Goal: Book appointment/travel/reservation

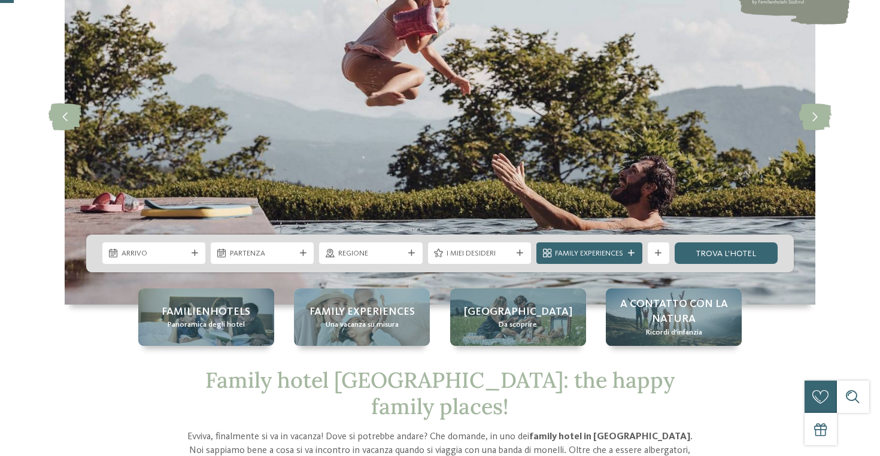
scroll to position [136, 0]
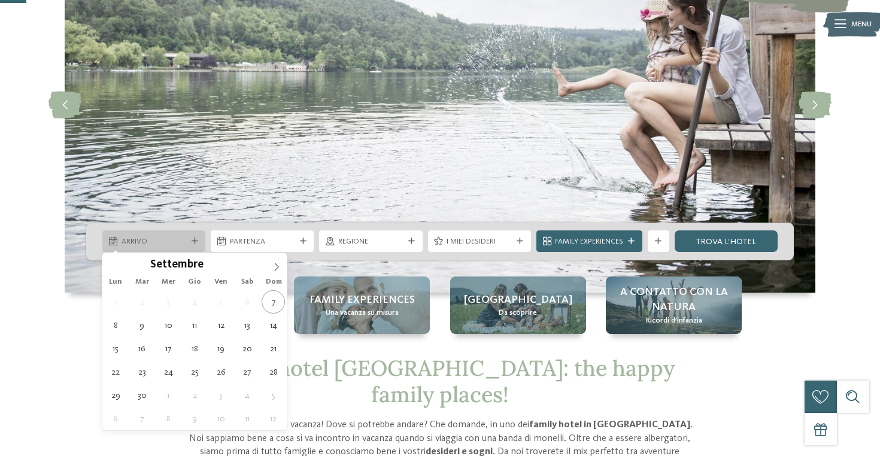
click at [172, 235] on div "Arrivo" at bounding box center [153, 241] width 103 height 22
click at [278, 263] on icon at bounding box center [276, 267] width 8 height 8
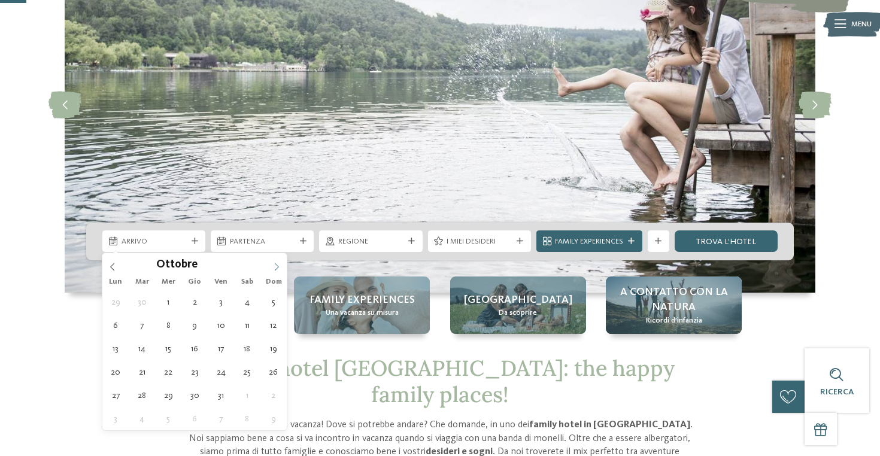
click at [278, 263] on icon at bounding box center [276, 267] width 8 height 8
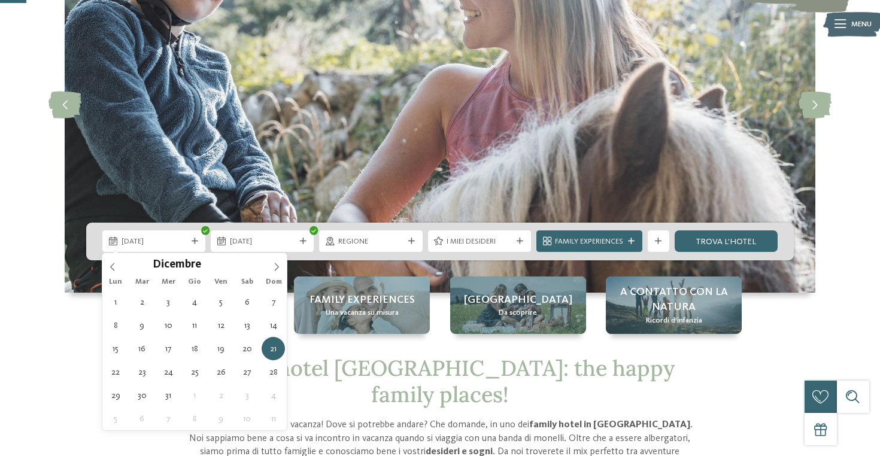
click at [159, 247] on div "21.12.2025" at bounding box center [153, 241] width 103 height 22
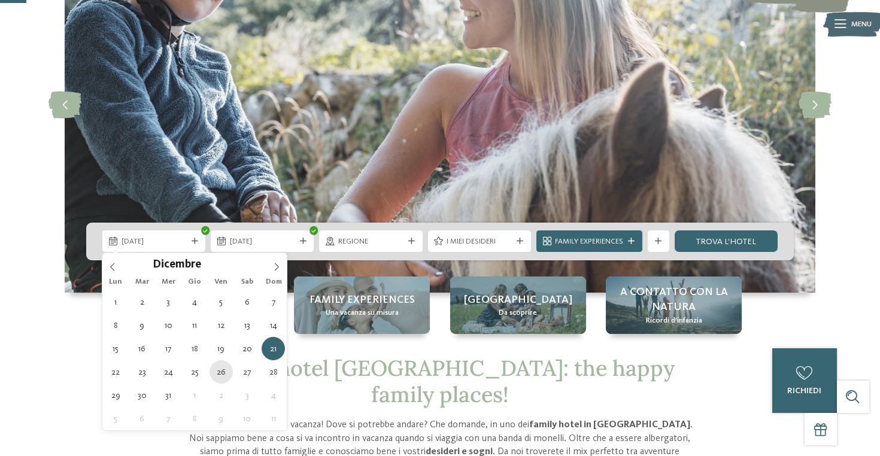
type div "26.12.2025"
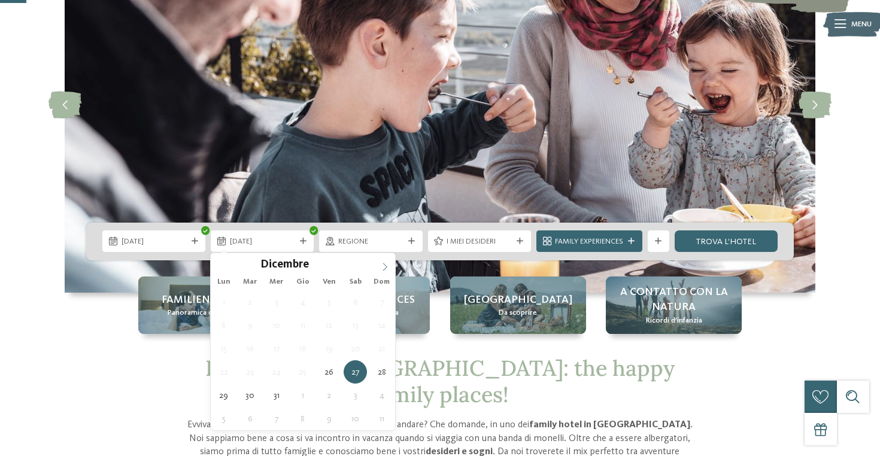
type input "****"
click at [378, 265] on span at bounding box center [385, 263] width 20 height 20
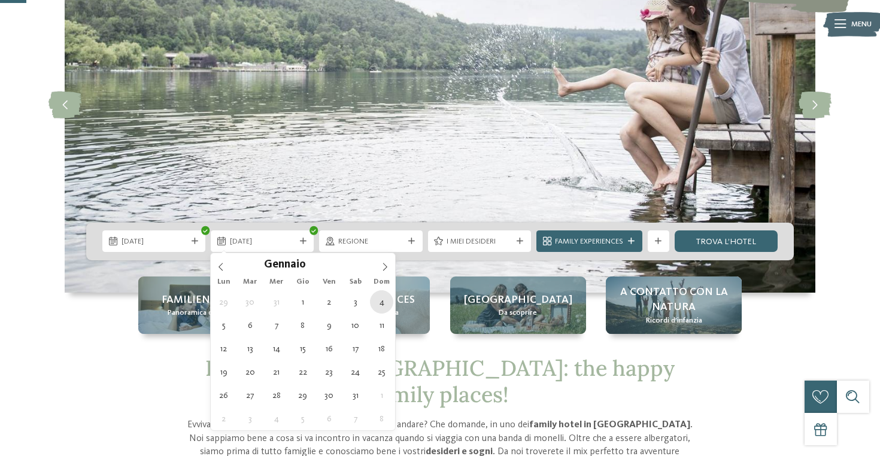
type div "04.01.2026"
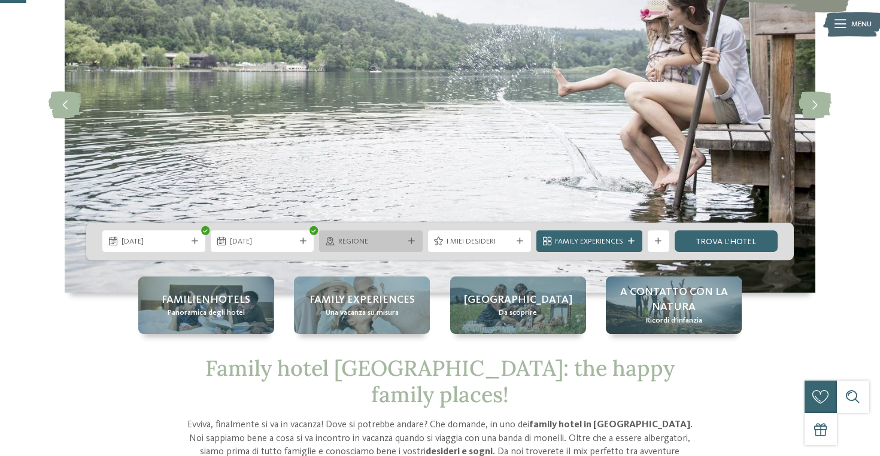
click at [373, 242] on span "Regione" at bounding box center [370, 241] width 65 height 11
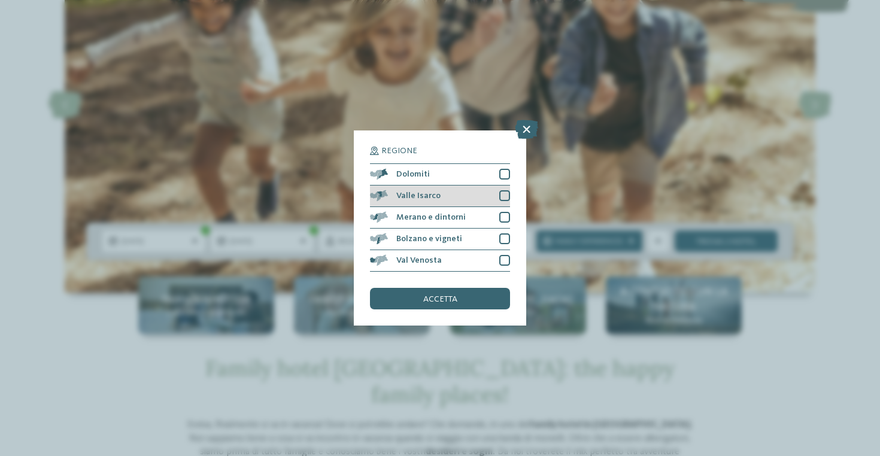
click at [504, 194] on div at bounding box center [504, 195] width 11 height 11
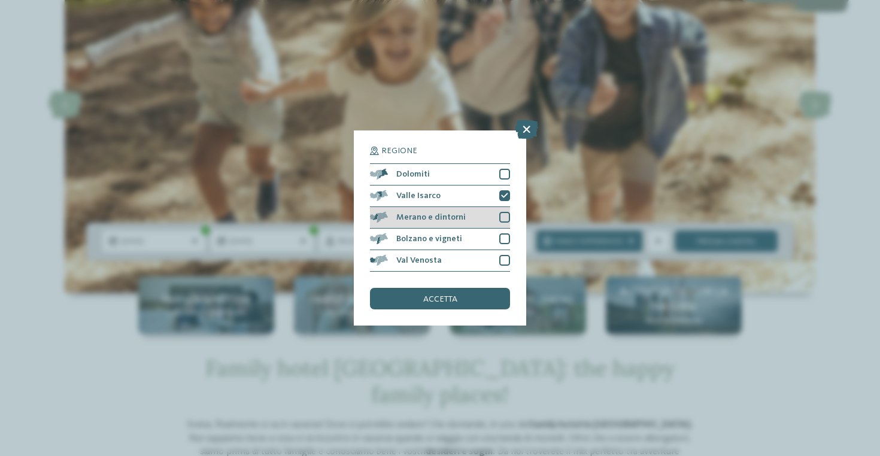
click at [504, 213] on div at bounding box center [504, 217] width 11 height 11
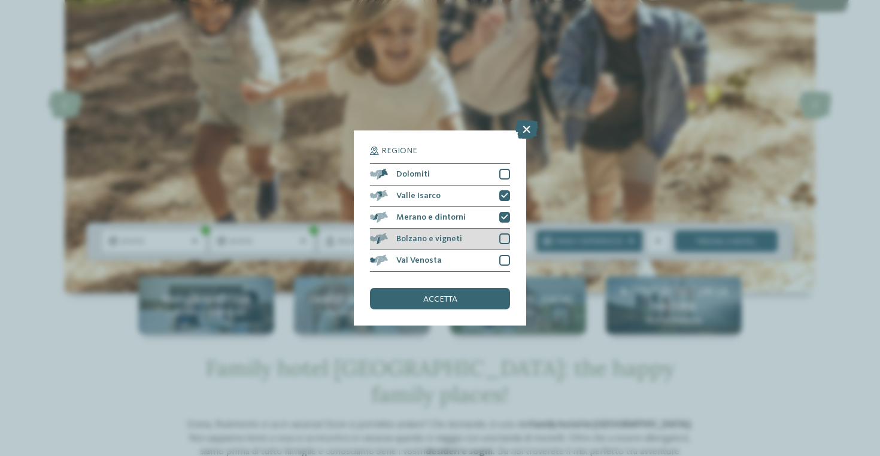
click at [503, 233] on div "Bolzano e vigneti" at bounding box center [440, 240] width 140 height 22
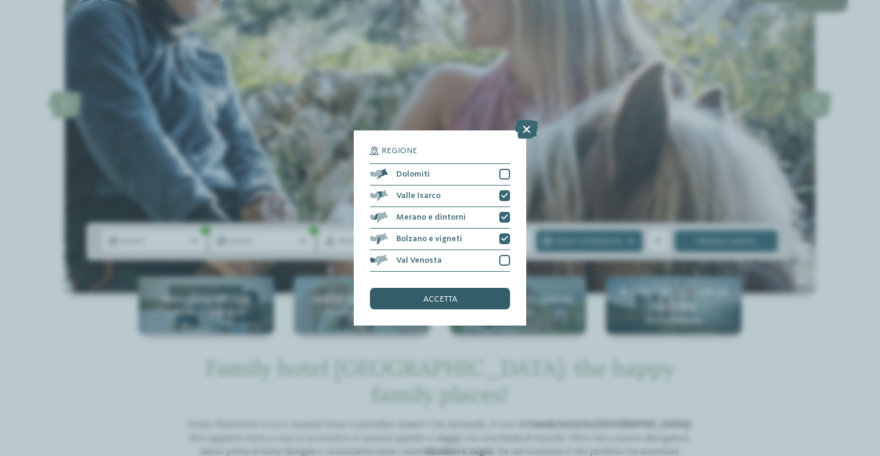
click at [470, 298] on div "accetta" at bounding box center [440, 299] width 140 height 22
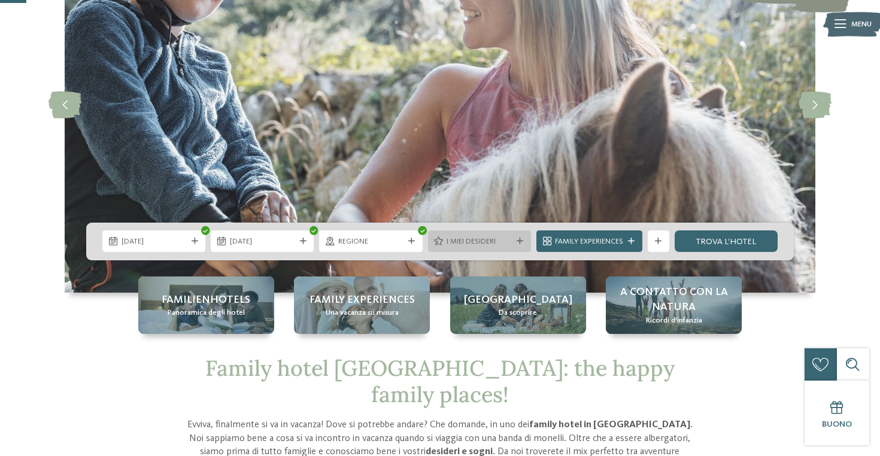
click at [478, 242] on span "I miei desideri" at bounding box center [478, 241] width 65 height 11
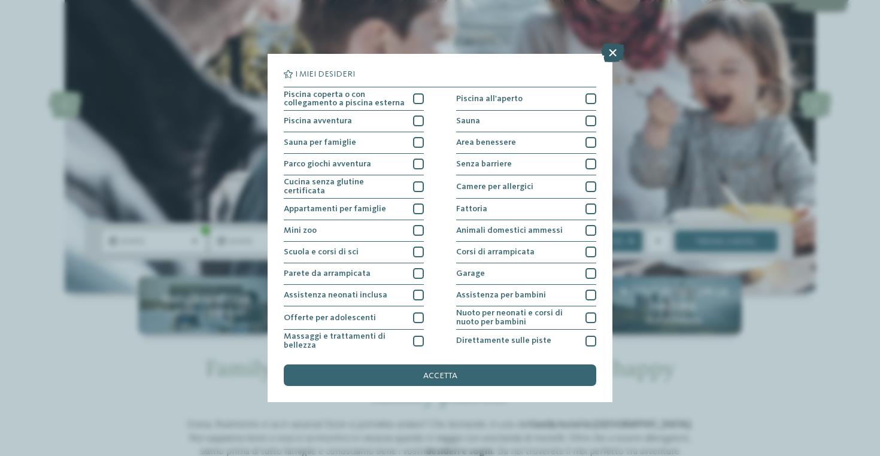
click at [615, 53] on icon at bounding box center [612, 52] width 23 height 19
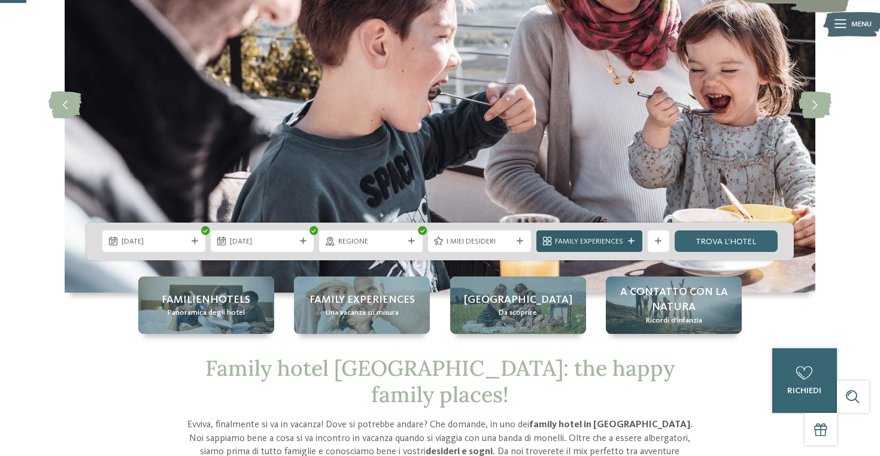
click at [631, 242] on icon at bounding box center [631, 241] width 7 height 7
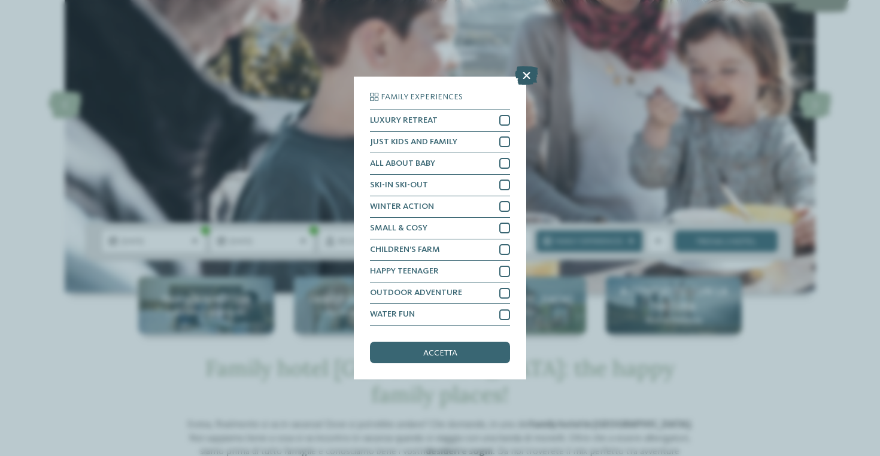
click at [529, 73] on icon at bounding box center [526, 75] width 23 height 19
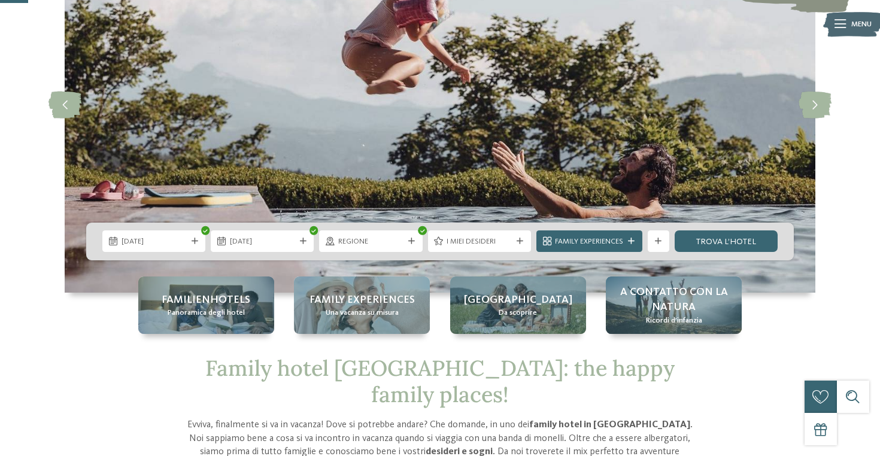
scroll to position [154, 0]
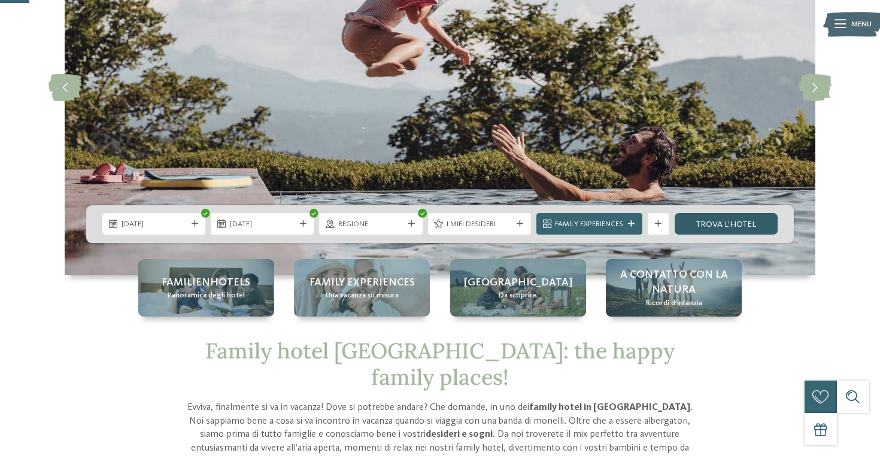
click at [742, 226] on link "trova l’hotel" at bounding box center [725, 224] width 103 height 22
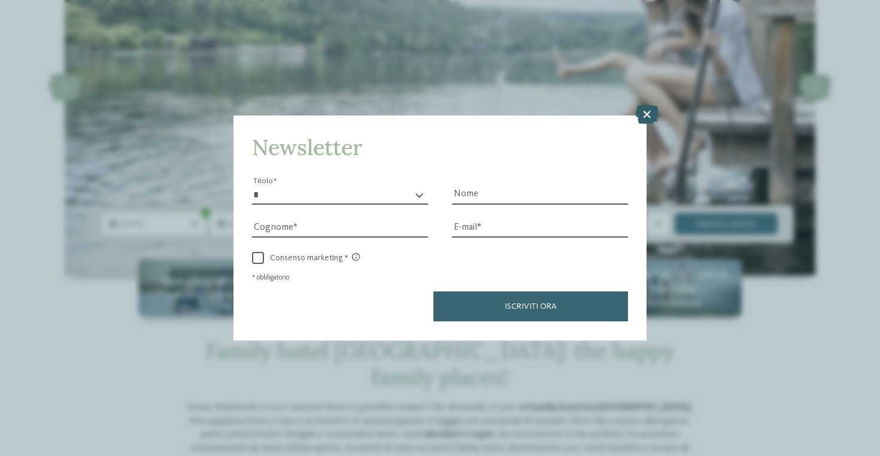
click at [648, 113] on icon at bounding box center [646, 114] width 23 height 19
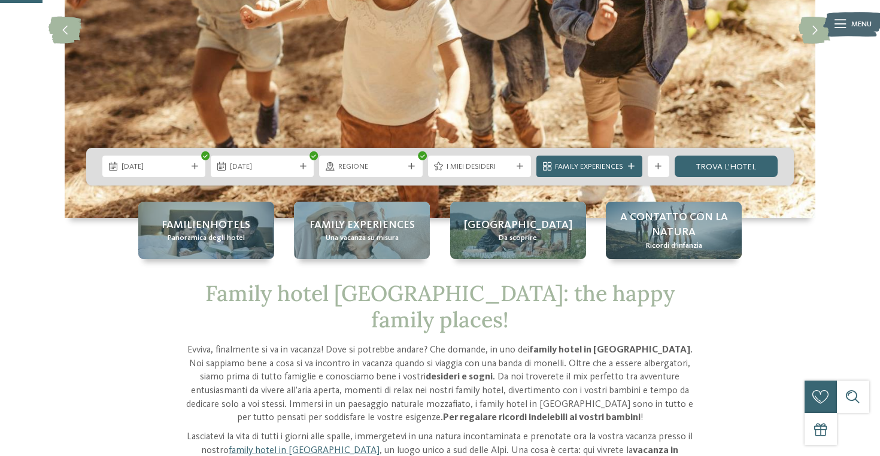
scroll to position [205, 0]
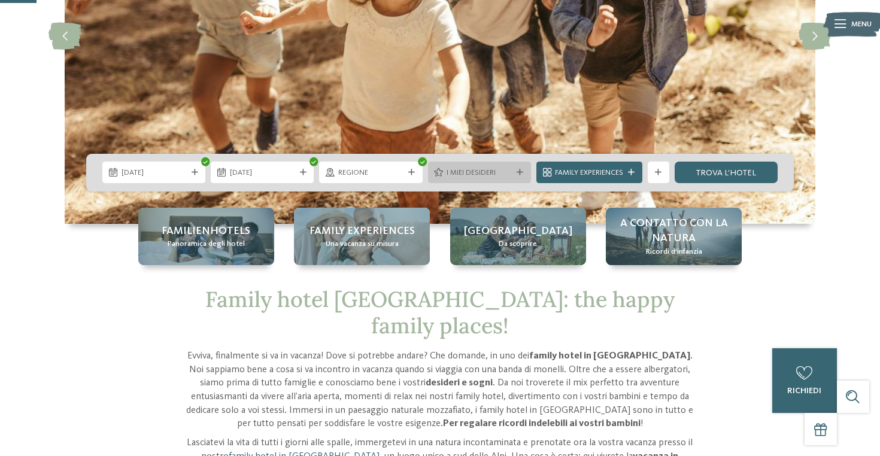
click at [490, 169] on span "I miei desideri" at bounding box center [478, 173] width 65 height 11
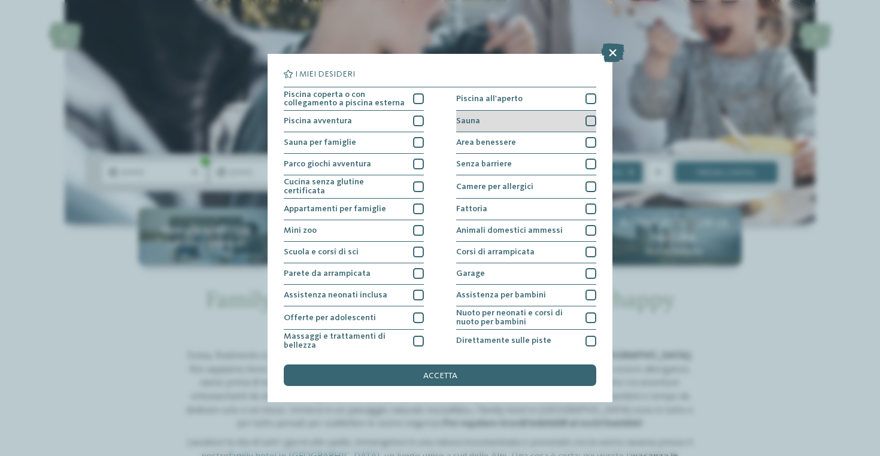
click at [524, 123] on div "Sauna" at bounding box center [526, 122] width 140 height 22
click at [522, 148] on div "Area benessere" at bounding box center [526, 143] width 140 height 22
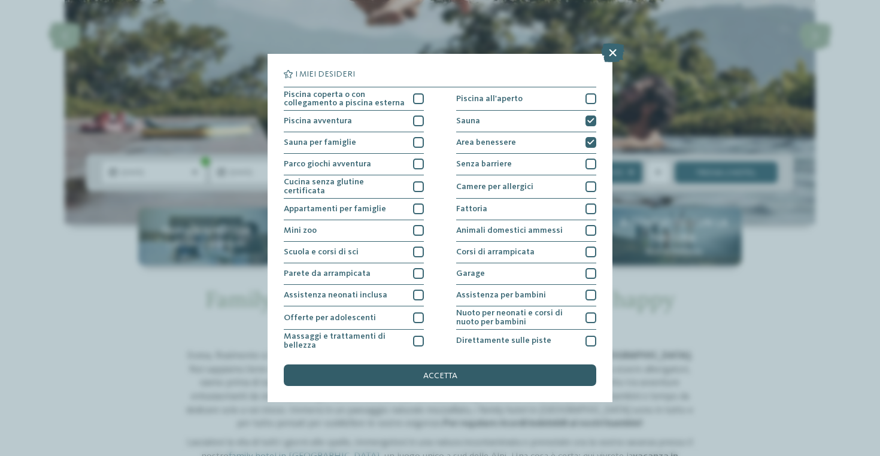
click at [431, 373] on span "accetta" at bounding box center [440, 376] width 34 height 8
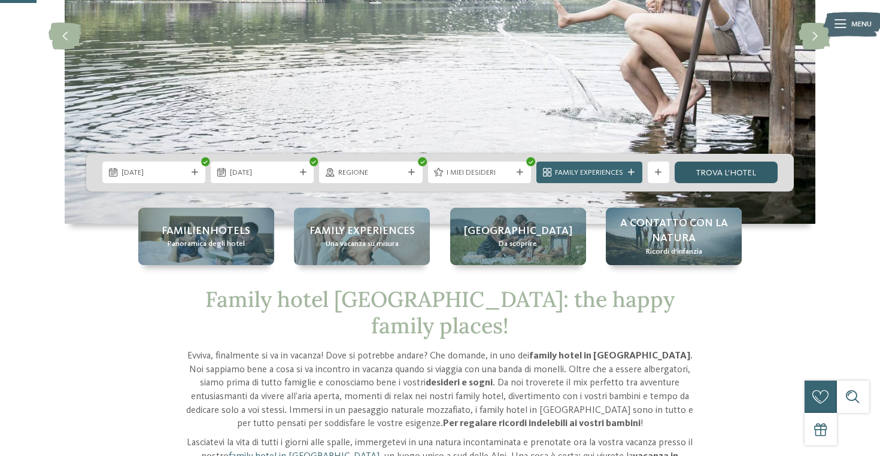
click at [721, 168] on link "trova l’hotel" at bounding box center [725, 173] width 103 height 22
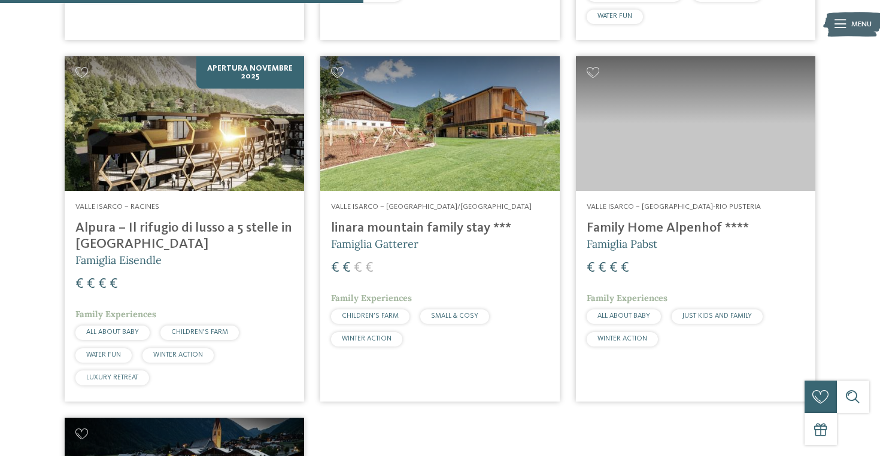
scroll to position [751, 0]
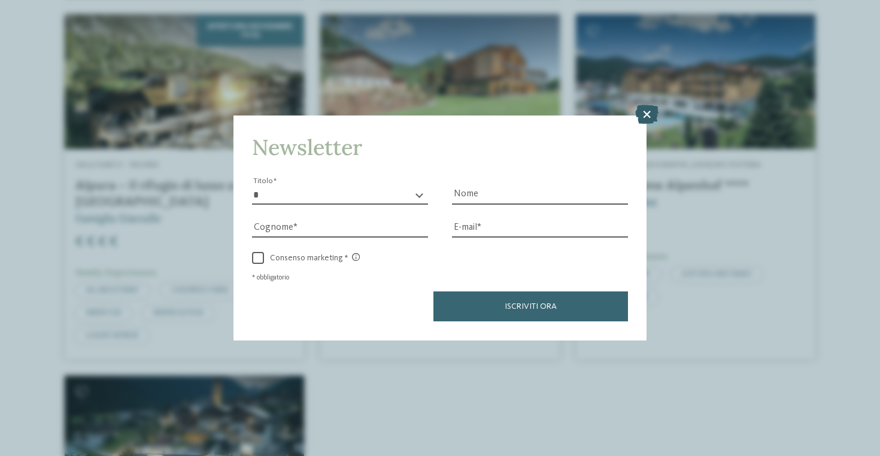
click at [645, 112] on icon at bounding box center [646, 114] width 23 height 19
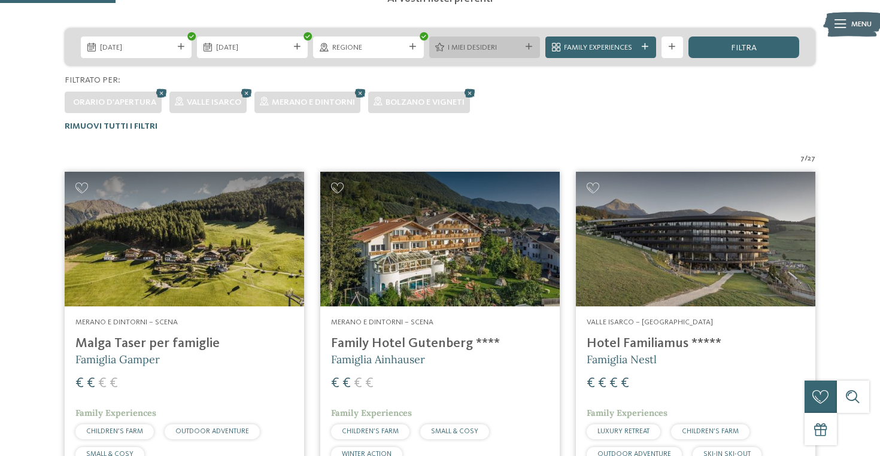
scroll to position [370, 0]
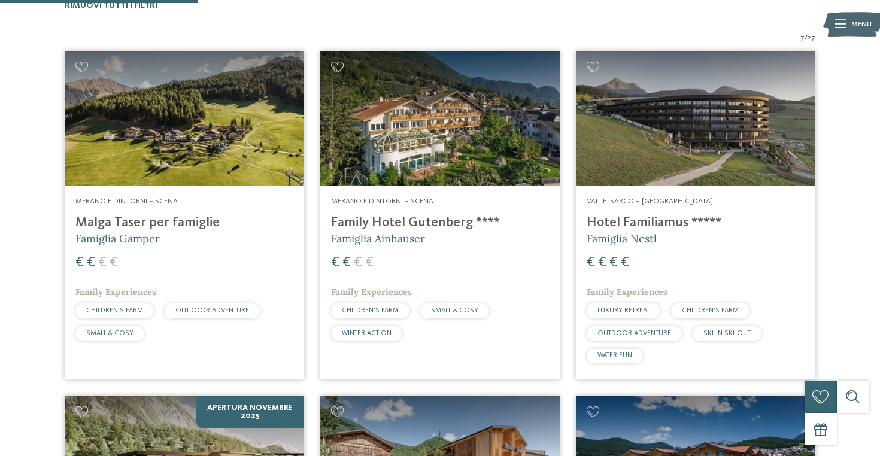
click at [451, 230] on h4 "Family Hotel Gutenberg ****" at bounding box center [440, 223] width 218 height 16
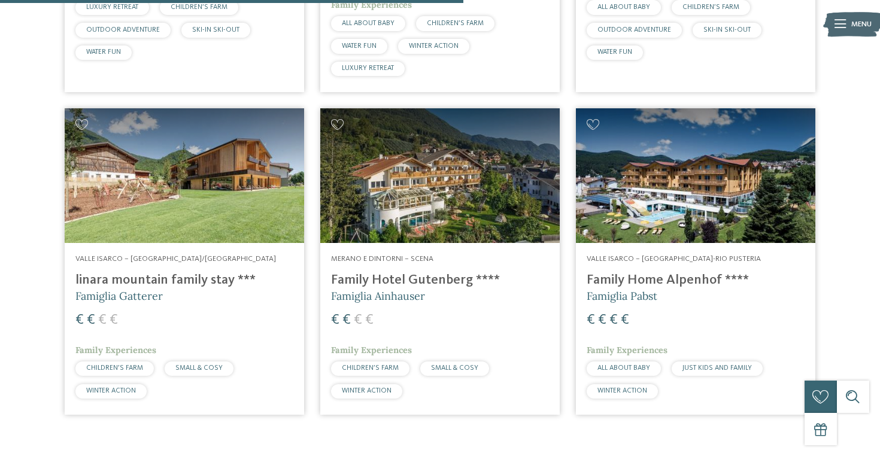
scroll to position [685, 0]
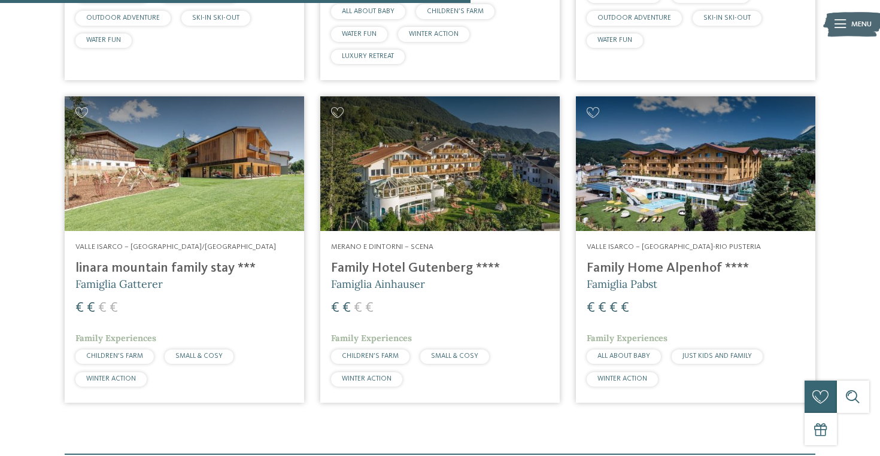
click at [400, 270] on h4 "Family Hotel Gutenberg ****" at bounding box center [440, 268] width 218 height 16
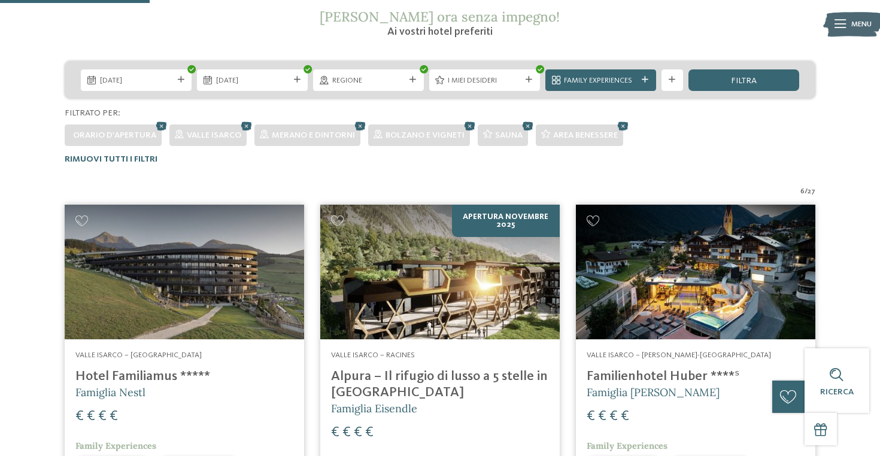
scroll to position [219, 0]
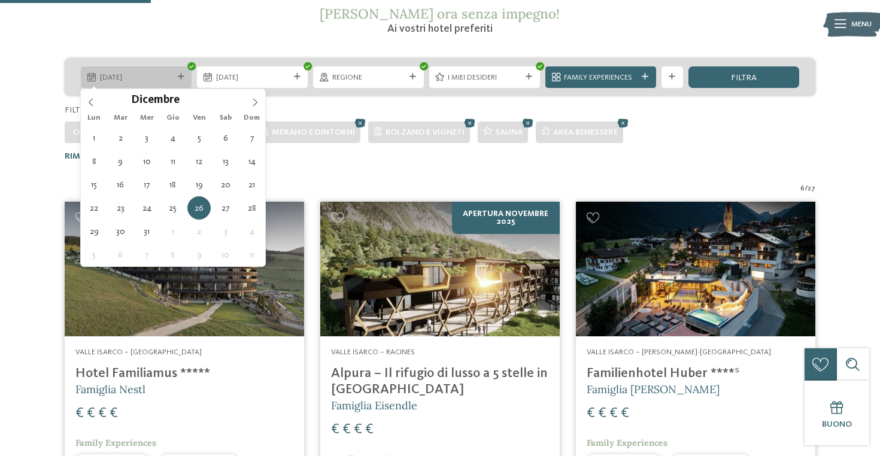
click at [156, 75] on span "26.12.2025" at bounding box center [136, 77] width 73 height 11
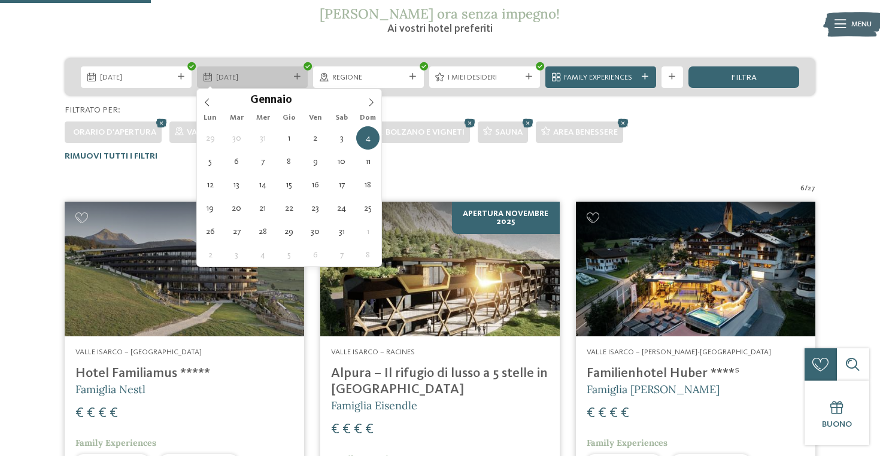
click at [238, 71] on div "04.01.2026" at bounding box center [252, 76] width 78 height 11
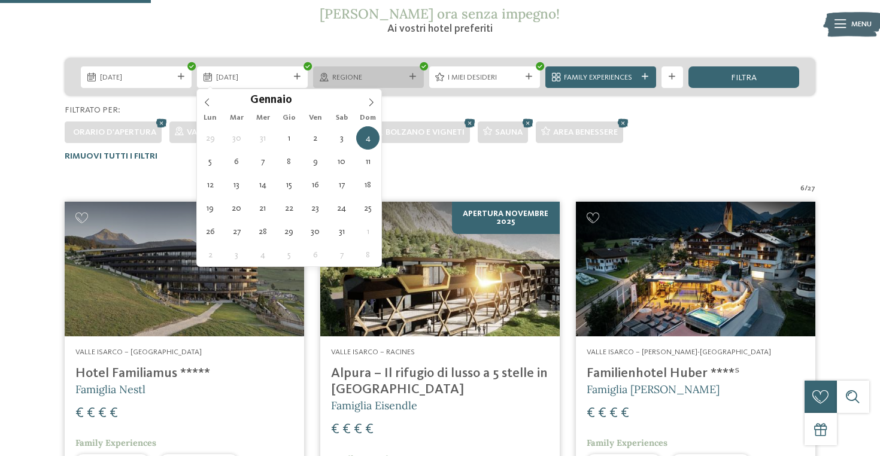
click at [346, 71] on div "Regione" at bounding box center [368, 76] width 78 height 11
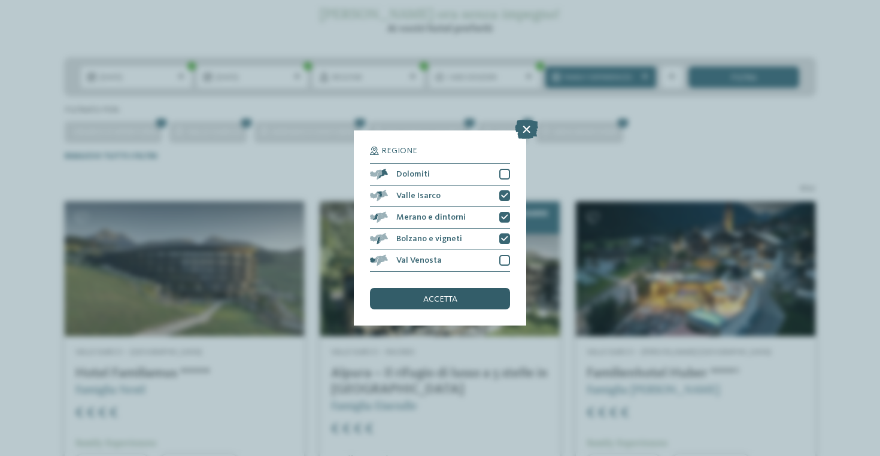
click at [483, 300] on div "accetta" at bounding box center [440, 299] width 140 height 22
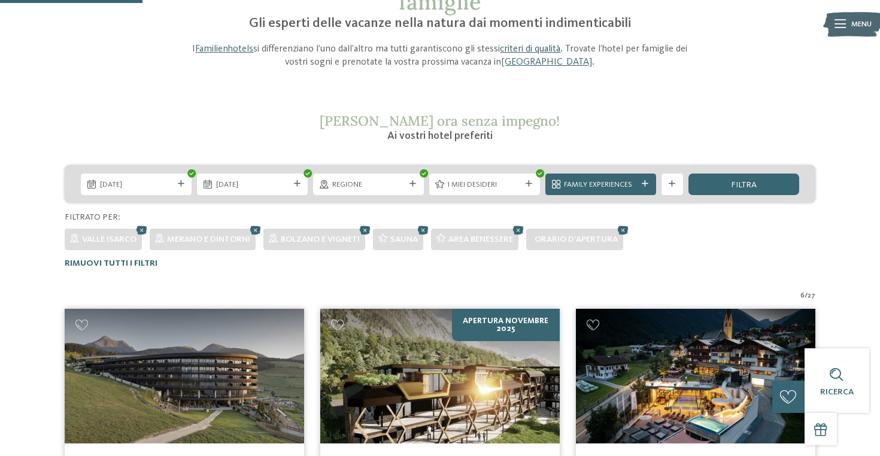
scroll to position [94, 0]
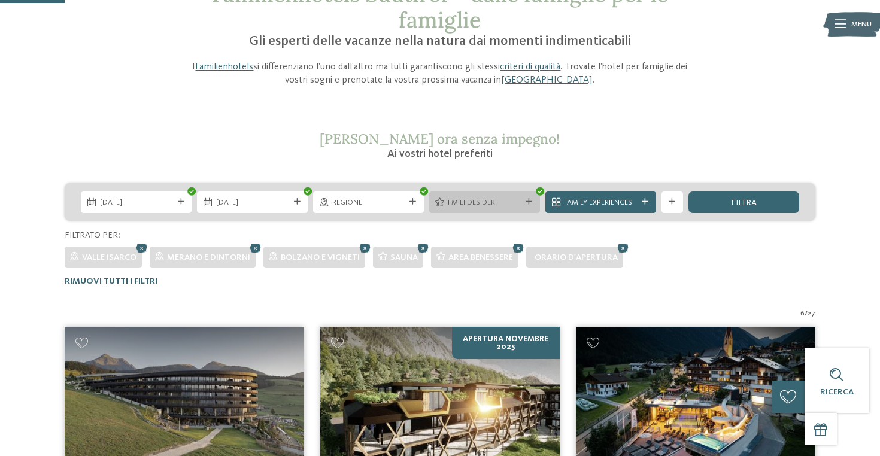
click at [505, 199] on span "I miei desideri" at bounding box center [484, 202] width 73 height 11
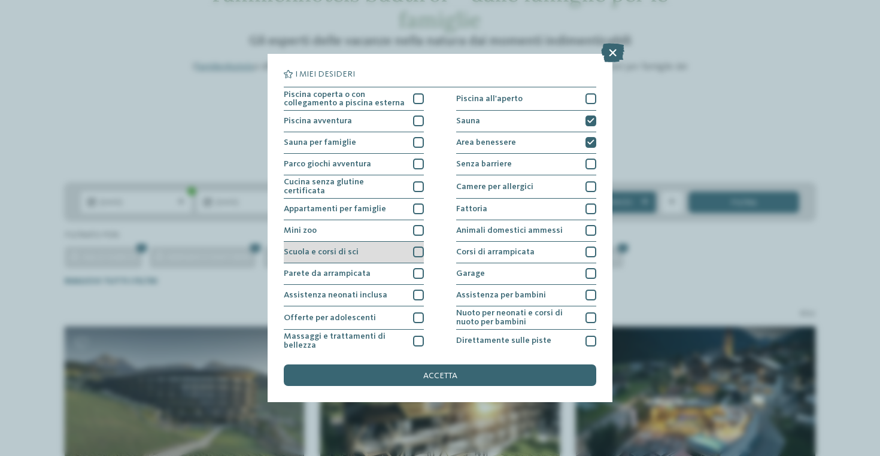
click at [420, 250] on div at bounding box center [418, 252] width 11 height 11
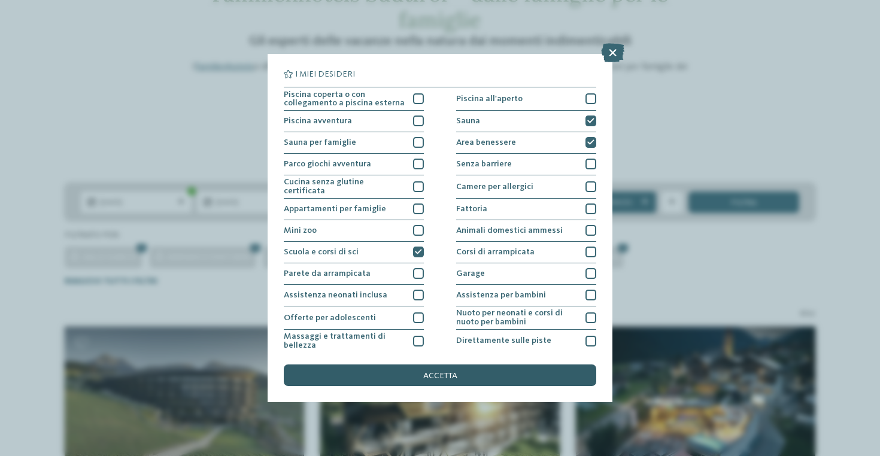
click at [469, 374] on div "accetta" at bounding box center [440, 375] width 312 height 22
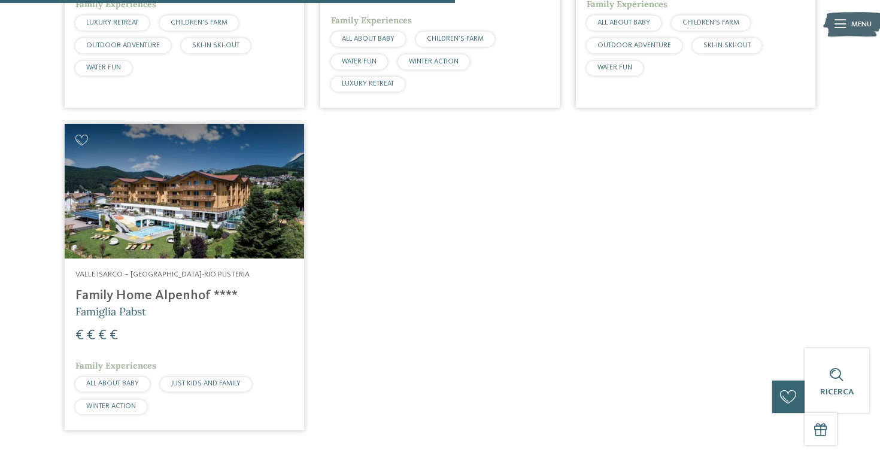
scroll to position [662, 0]
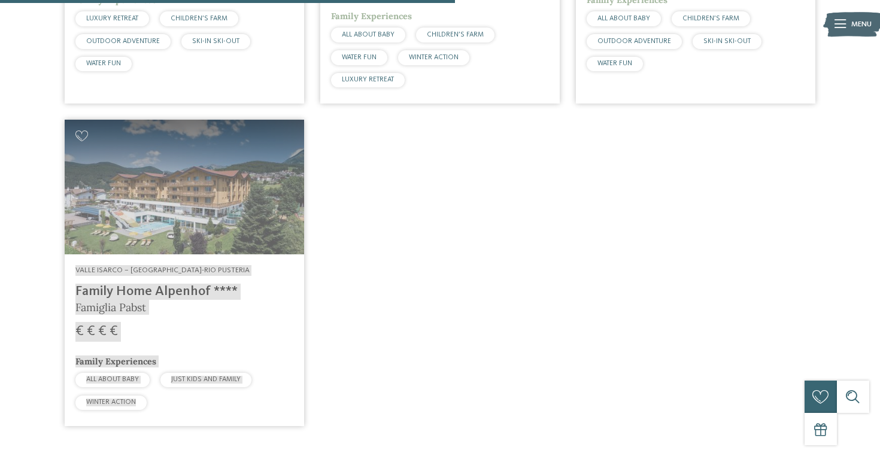
drag, startPoint x: 205, startPoint y: 294, endPoint x: 384, endPoint y: 7, distance: 339.3
click at [0, 0] on body "Solo un momento – il sito web sta caricando … DE IT" at bounding box center [440, 206] width 880 height 1737
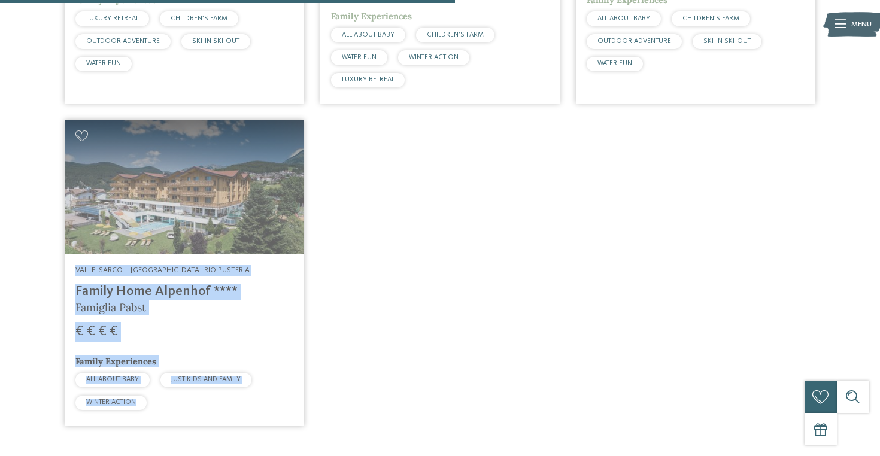
click at [191, 318] on div "Valle Isarco – Maranza-Rio Pusteria Family Home Alpenhof **** Famiglia Pabst € …" at bounding box center [184, 340] width 239 height 172
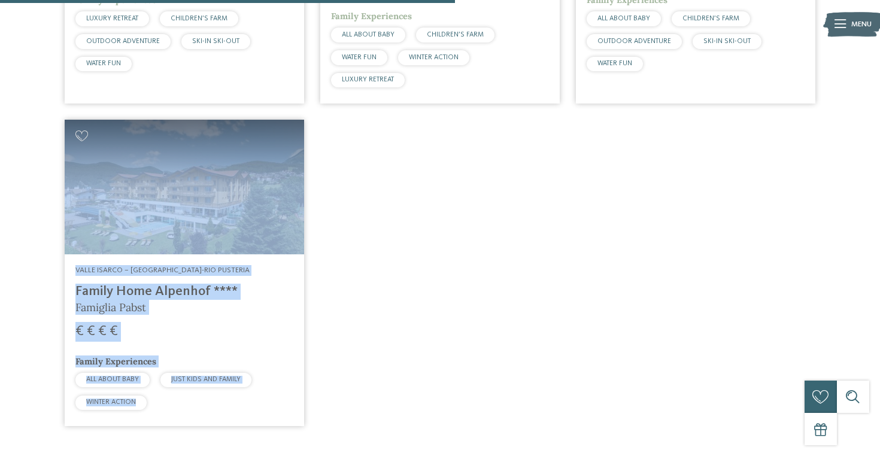
click at [366, 312] on div "Valle Isarco – Maranza Hotel Familiamus ***** Famiglia Nestl € € € € Family Exp…" at bounding box center [440, 92] width 767 height 683
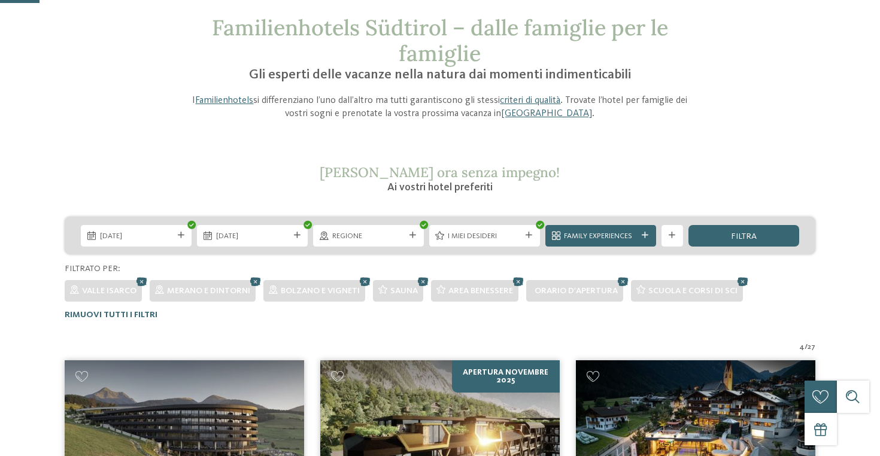
scroll to position [62, 0]
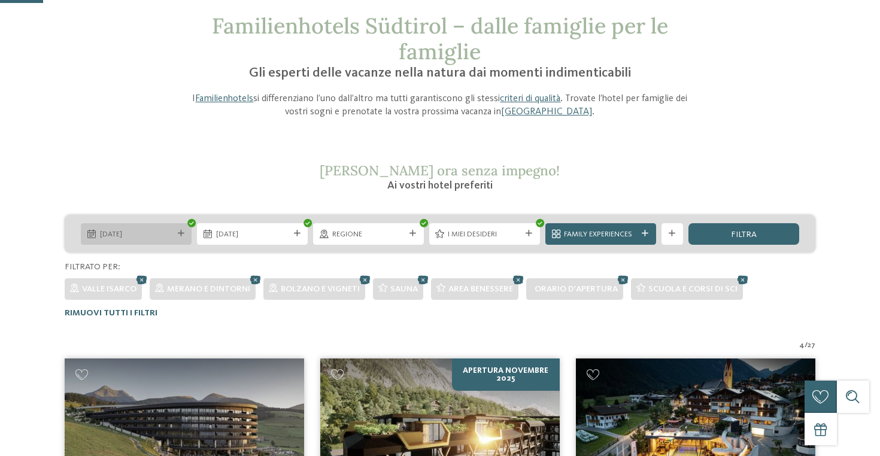
click at [140, 234] on span "26.12.2025" at bounding box center [136, 234] width 73 height 11
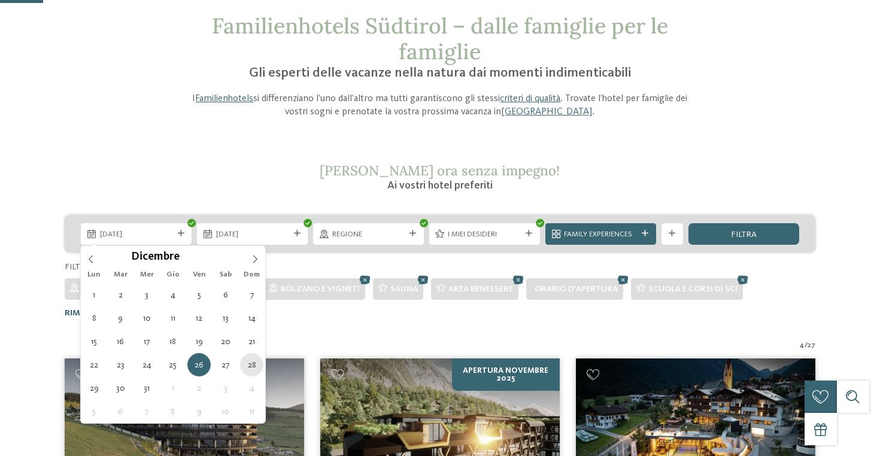
type div "28.12.2025"
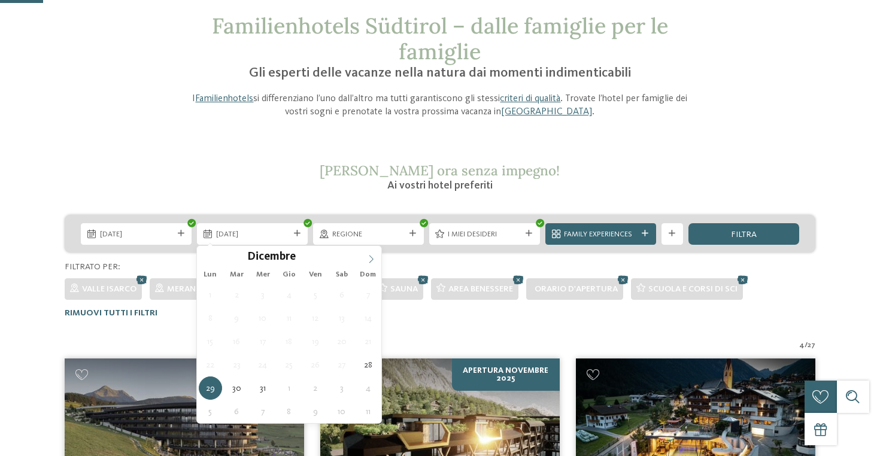
type input "****"
click at [365, 256] on span at bounding box center [371, 256] width 20 height 20
type div "04.01.2026"
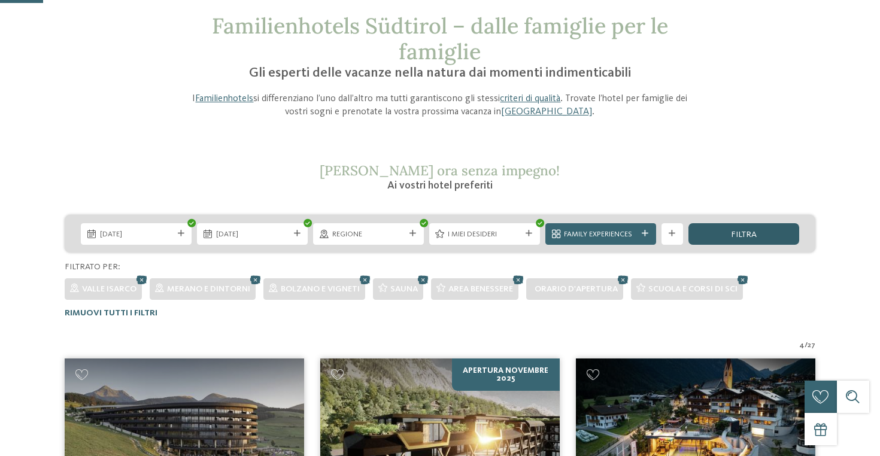
click at [728, 235] on div "filtra" at bounding box center [743, 234] width 111 height 22
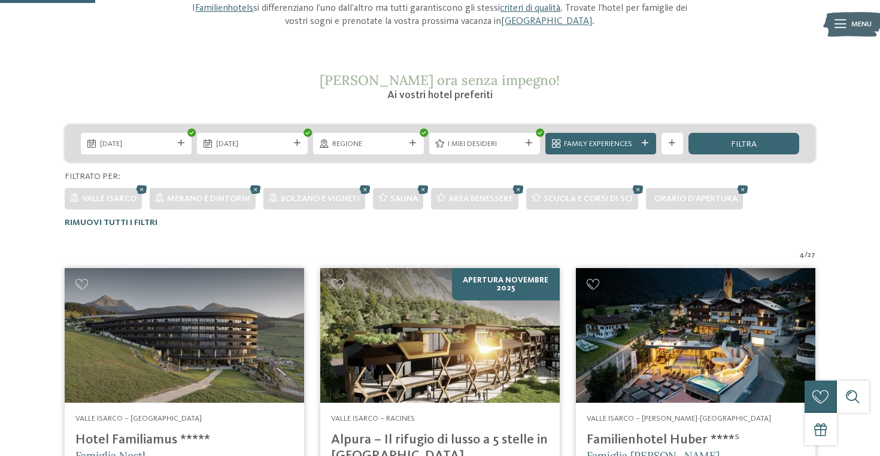
scroll to position [192, 0]
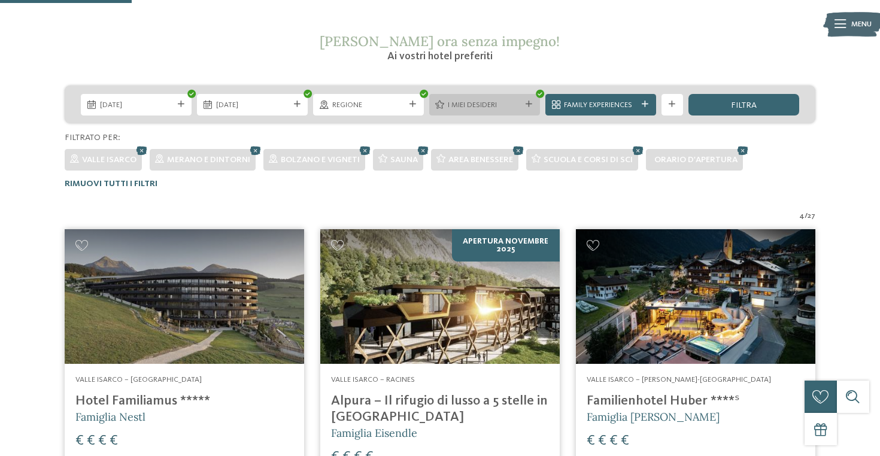
click at [525, 101] on div "I miei desideri" at bounding box center [484, 105] width 111 height 22
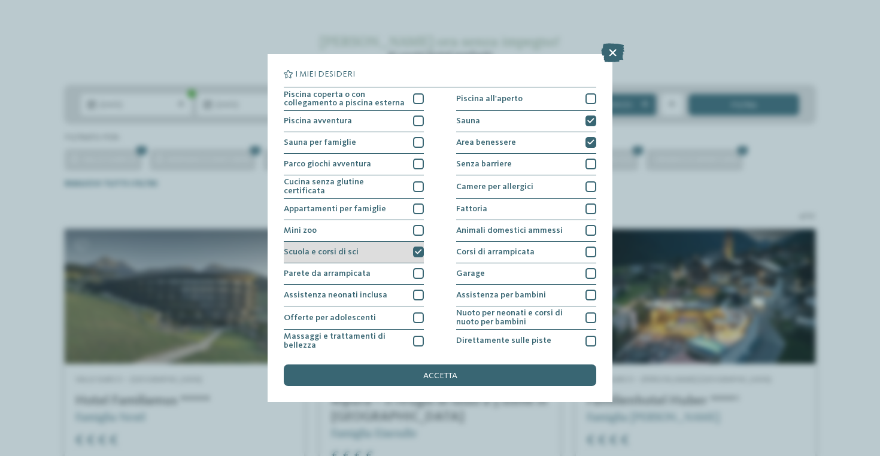
click at [414, 248] on div at bounding box center [418, 252] width 11 height 11
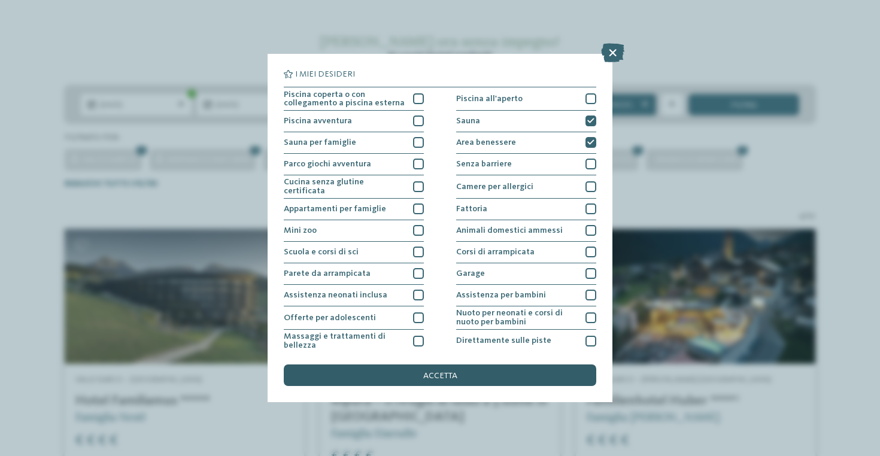
click at [400, 372] on div "accetta" at bounding box center [440, 375] width 312 height 22
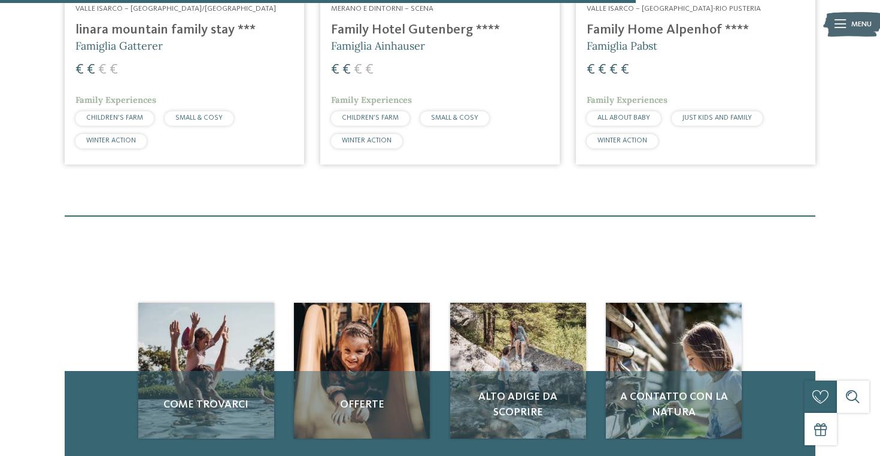
scroll to position [815, 0]
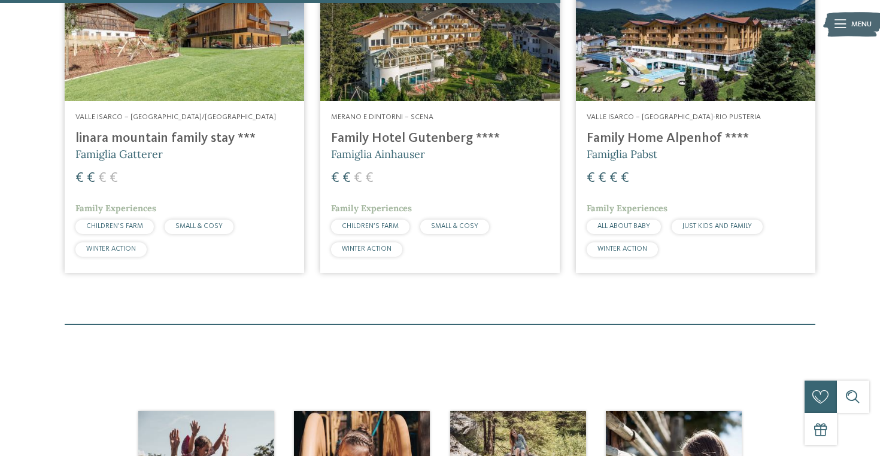
drag, startPoint x: 72, startPoint y: 136, endPoint x: 247, endPoint y: 132, distance: 174.2
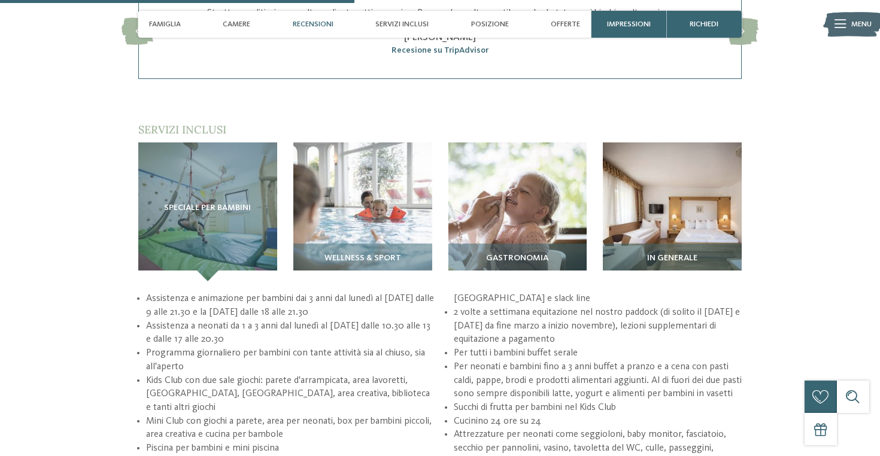
scroll to position [1320, 0]
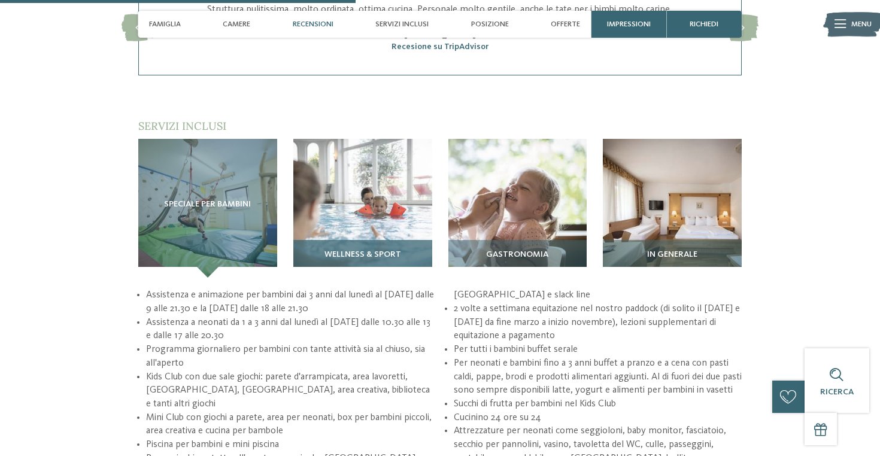
click at [369, 233] on img at bounding box center [362, 208] width 139 height 139
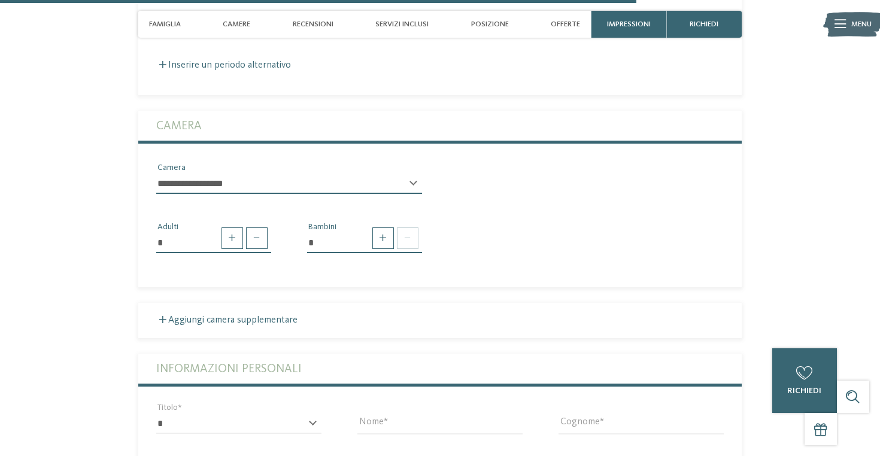
scroll to position [2338, 0]
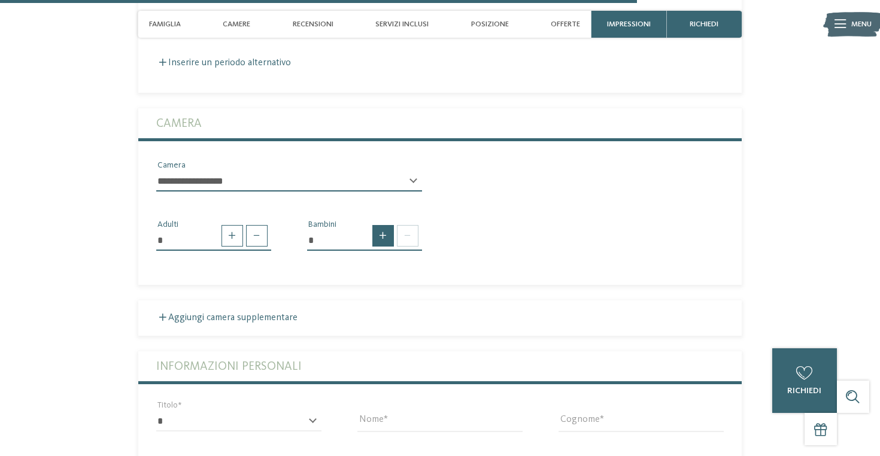
click at [388, 236] on span at bounding box center [383, 236] width 22 height 22
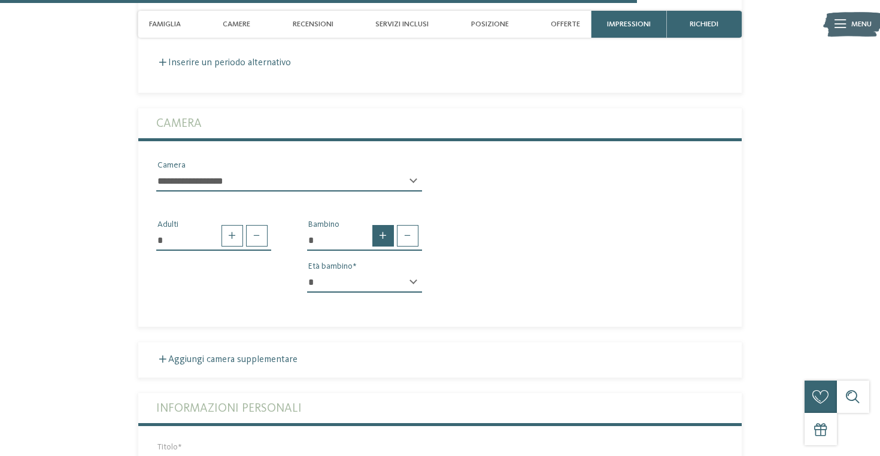
click at [388, 236] on span at bounding box center [383, 236] width 22 height 22
type input "*"
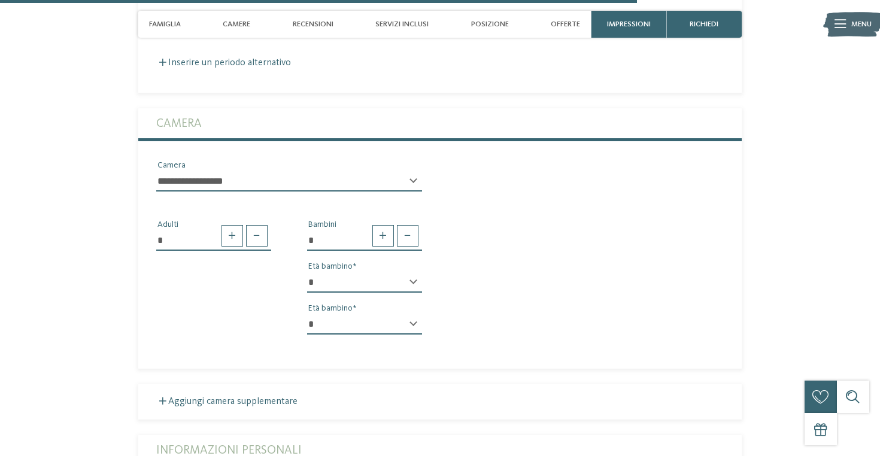
click at [374, 279] on select "* * * * * * * * * * * ** ** ** ** ** ** ** **" at bounding box center [364, 282] width 115 height 20
select select "*"
click at [350, 320] on select "* * * * * * * * * * * ** ** ** ** ** ** ** **" at bounding box center [364, 324] width 115 height 20
select select "*"
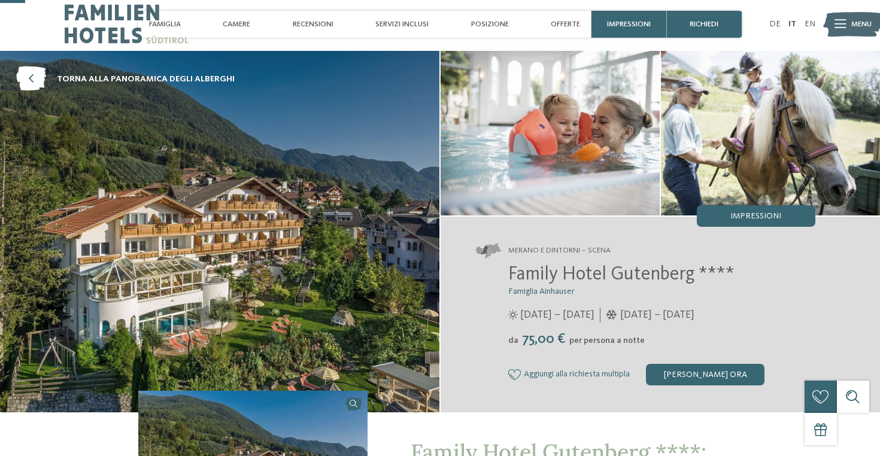
scroll to position [0, 0]
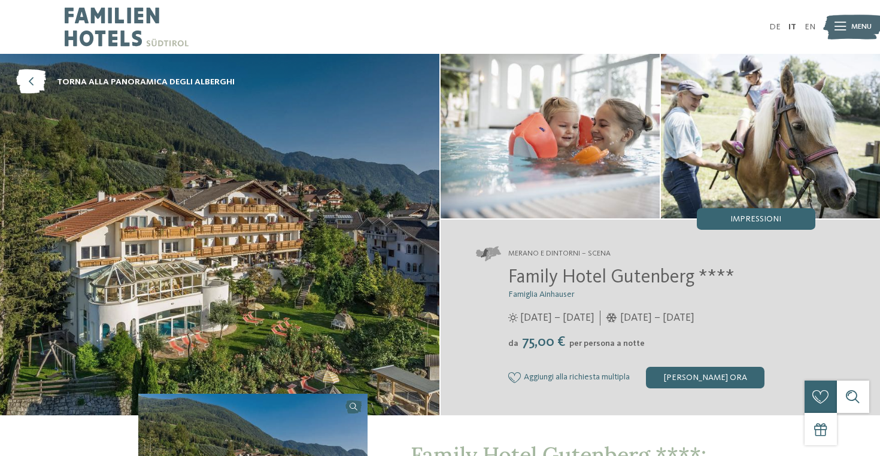
click at [835, 29] on icon at bounding box center [839, 27] width 11 height 8
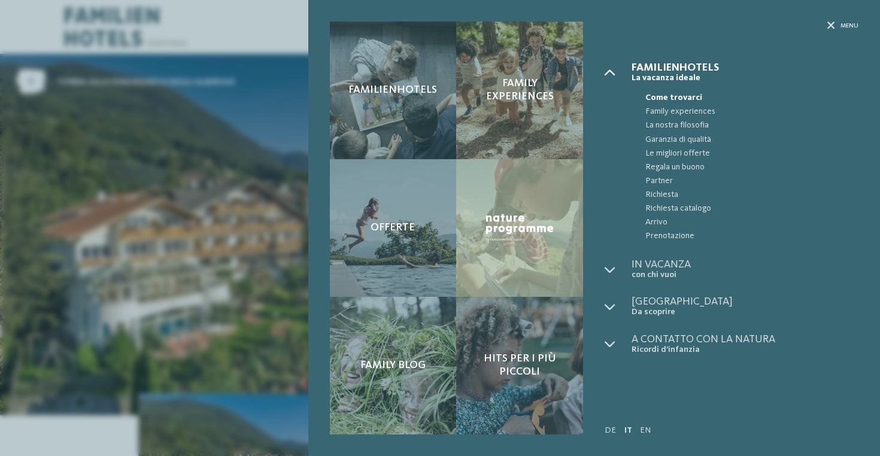
click at [612, 75] on icon at bounding box center [609, 72] width 11 height 11
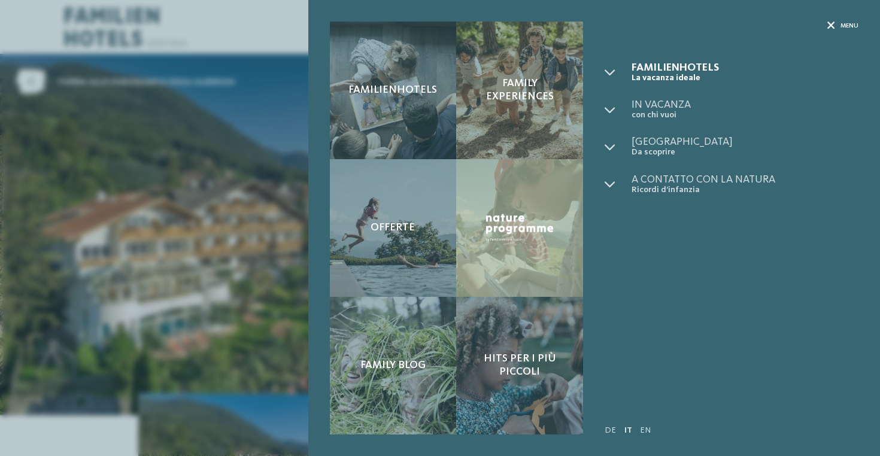
click at [840, 25] on span "Menu" at bounding box center [849, 26] width 18 height 9
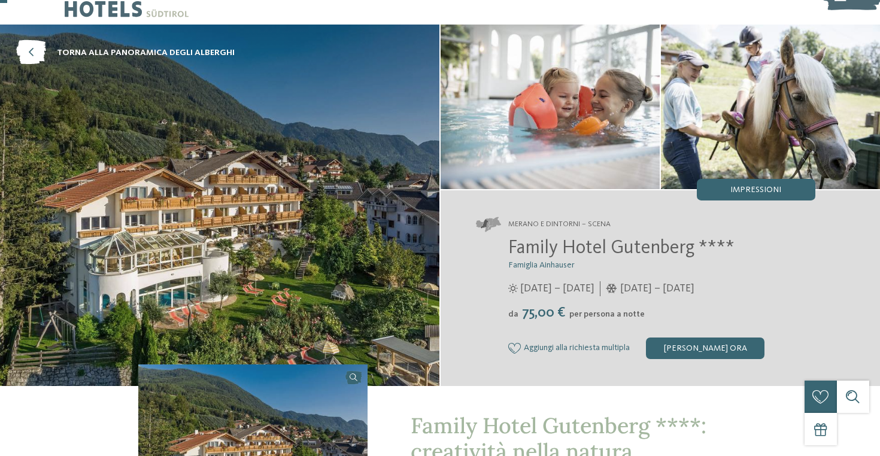
scroll to position [32, 0]
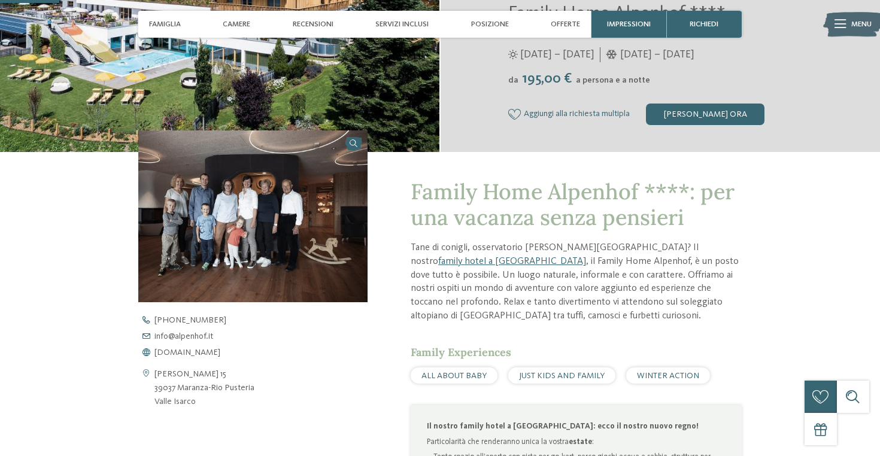
scroll to position [163, 0]
